Goal: Check status

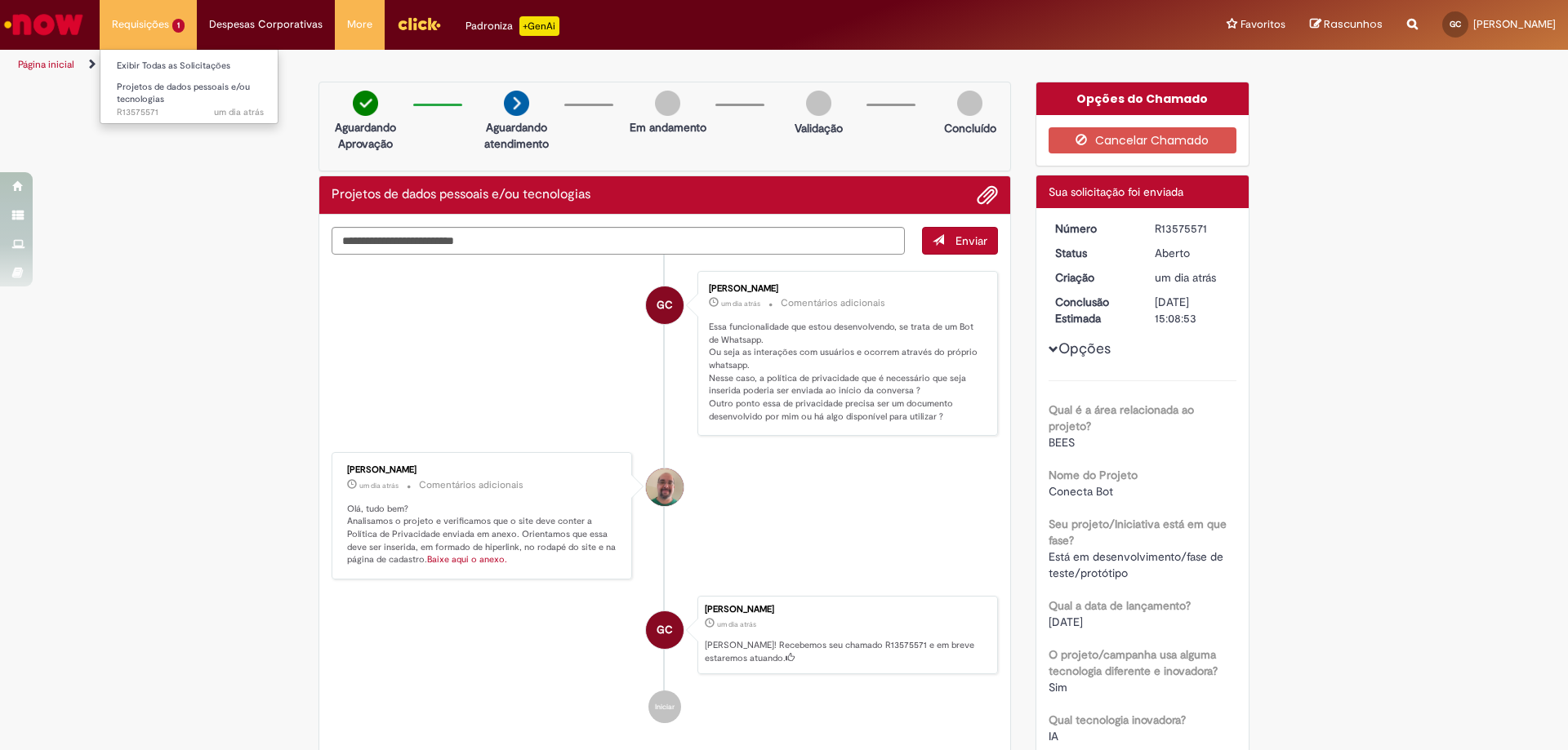
click at [120, 12] on li "Requisições 1 Exibir Todas as Solicitações Projetos de dados pessoais e/ou tecn…" at bounding box center [148, 24] width 97 height 49
click at [151, 70] on link "Exibir Todas as Solicitações" at bounding box center [190, 66] width 180 height 18
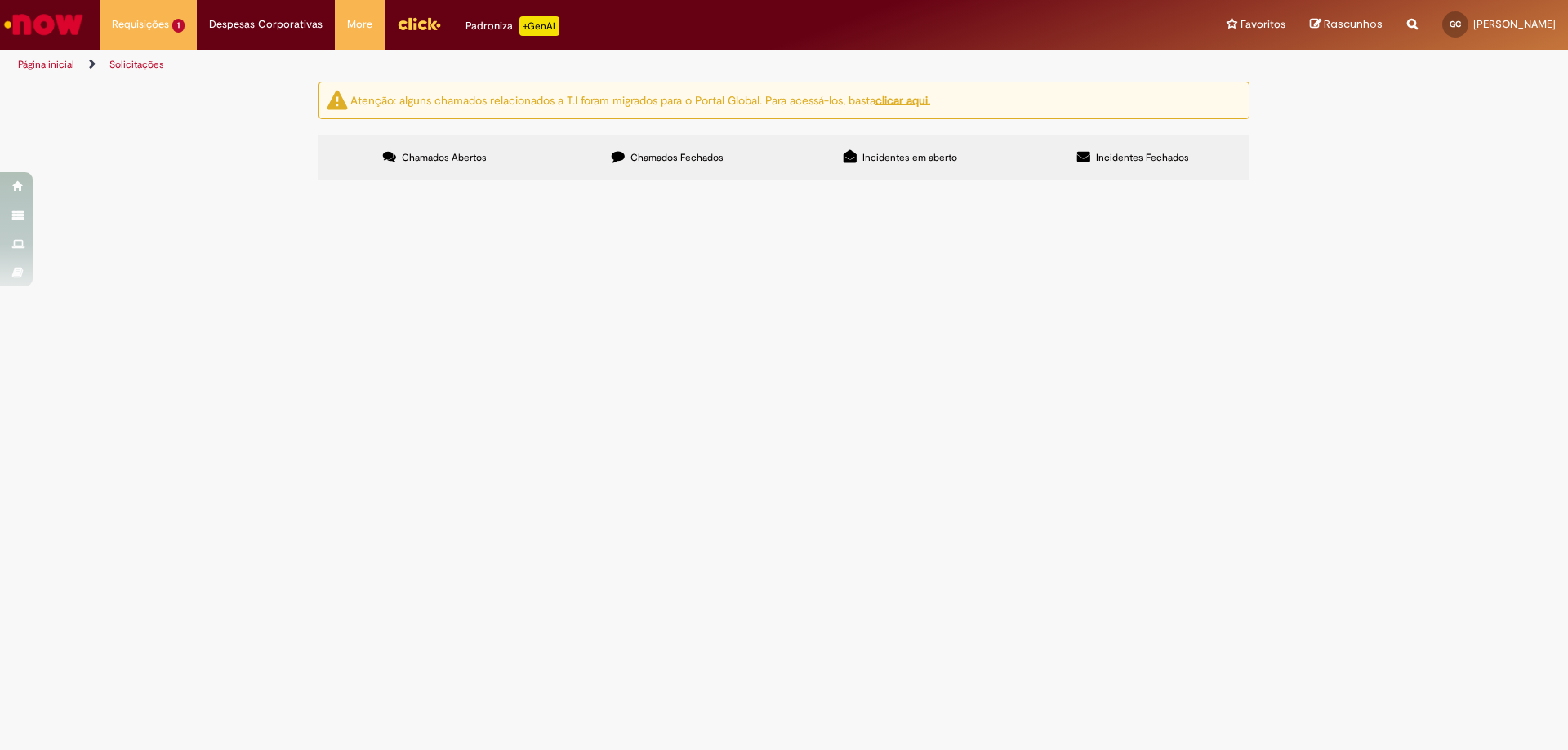
drag, startPoint x: 1197, startPoint y: 286, endPoint x: 1149, endPoint y: 286, distance: 48.0
click at [0, 0] on tr "R13575571 Projetos de dados pessoais e/ou tecnologias Estou desenvolvendo meu p…" at bounding box center [0, 0] width 0 height 0
click at [0, 0] on span "Estou desenvolvendo meu projeto de estágio com a aplicação de um agente de IA n…" at bounding box center [0, 0] width 0 height 0
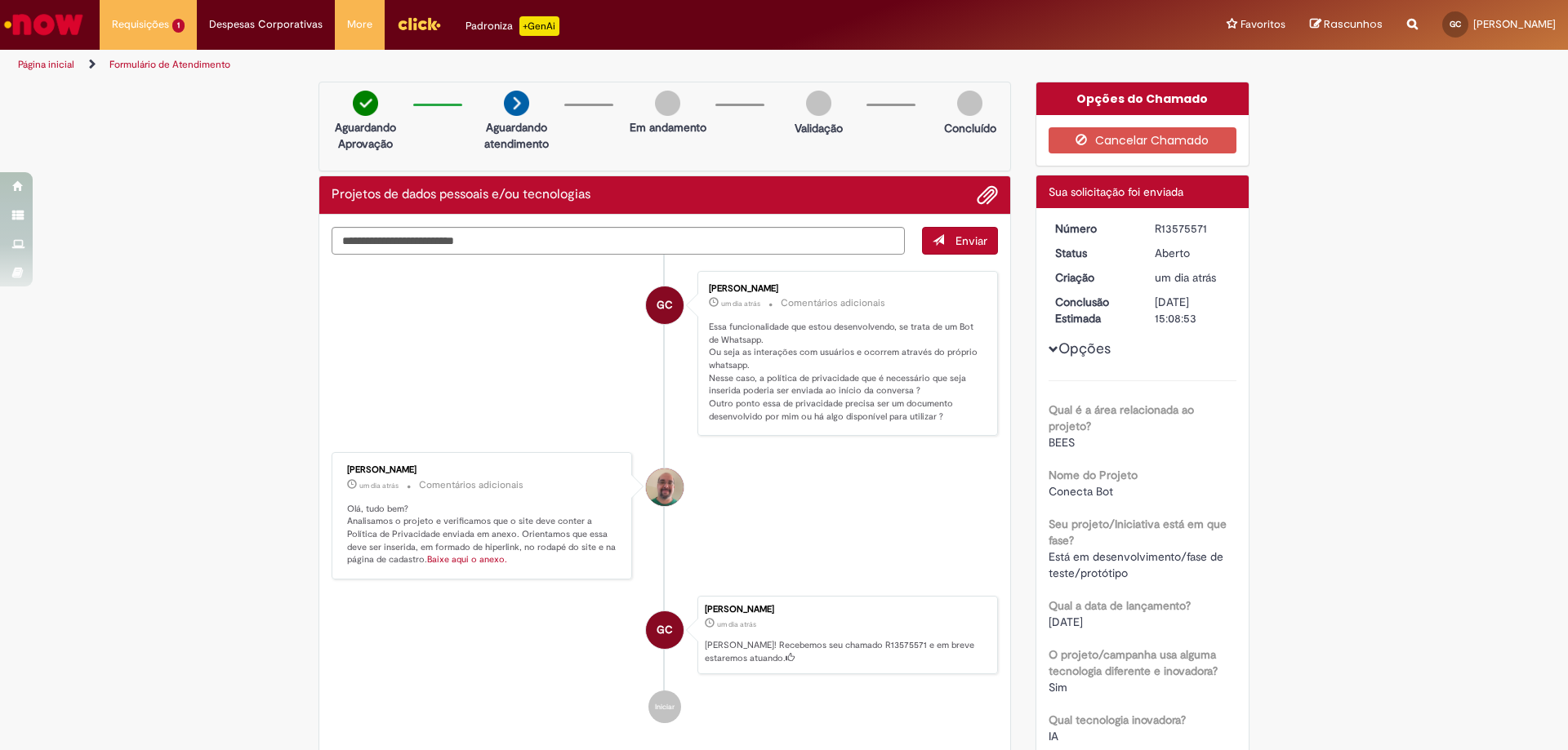
click at [530, 22] on p "+GenAi" at bounding box center [539, 26] width 40 height 20
